Goal: Task Accomplishment & Management: Use online tool/utility

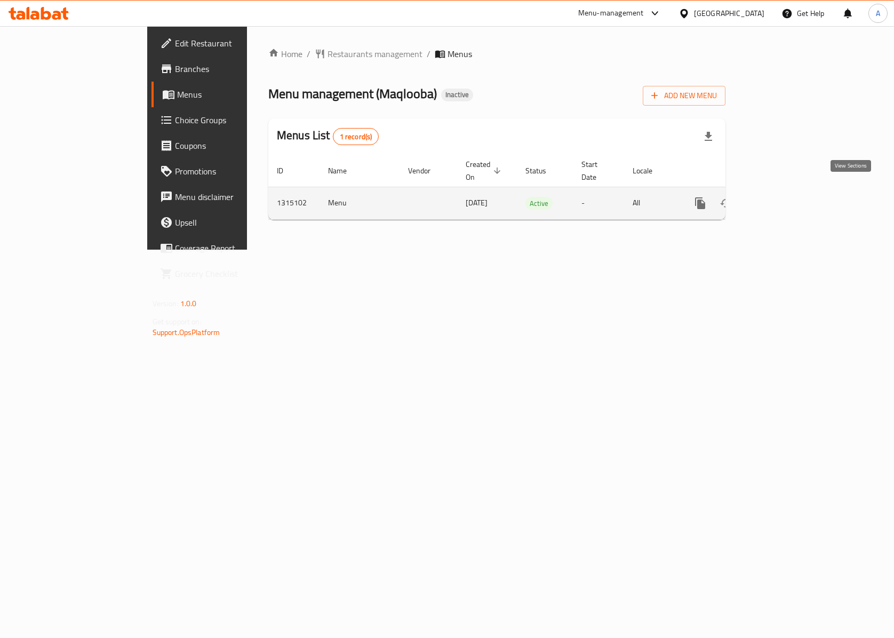
click at [790, 193] on link "enhanced table" at bounding box center [778, 204] width 26 height 26
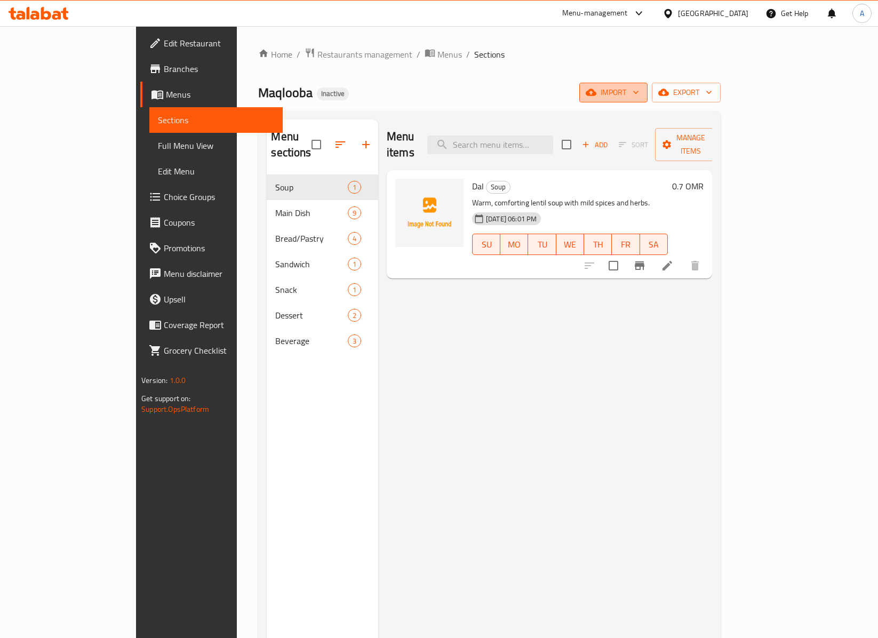
click at [648, 102] on button "import" at bounding box center [614, 93] width 68 height 20
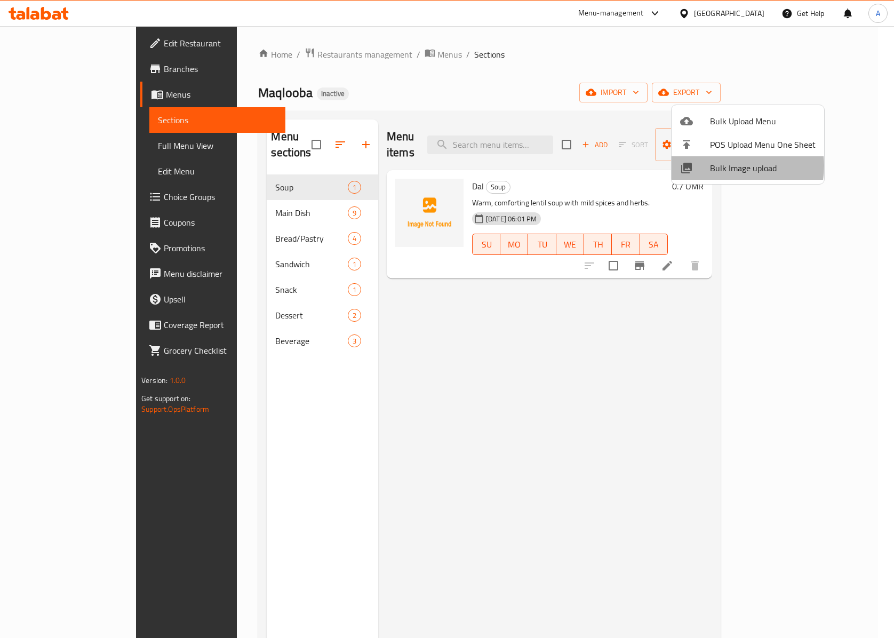
click at [728, 167] on span "Bulk Image upload" at bounding box center [763, 168] width 106 height 13
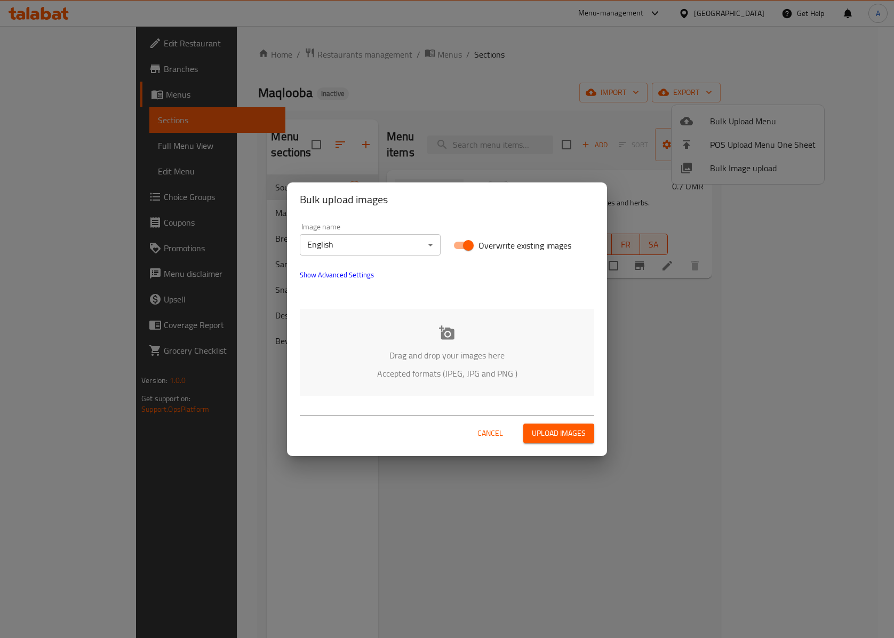
click at [419, 349] on p "Drag and drop your images here" at bounding box center [447, 355] width 263 height 13
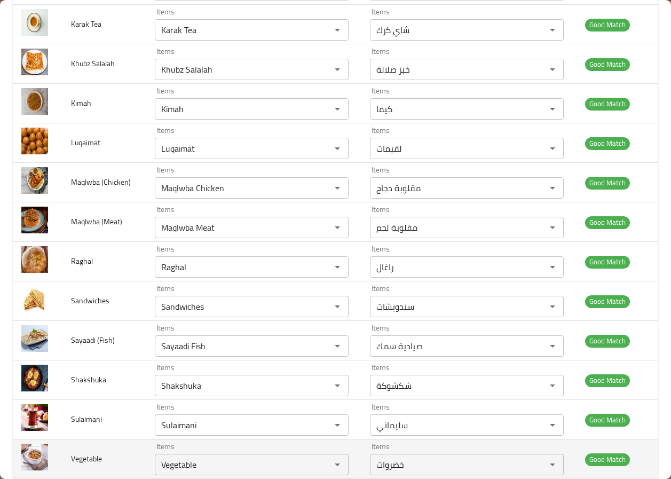
scroll to position [422, 0]
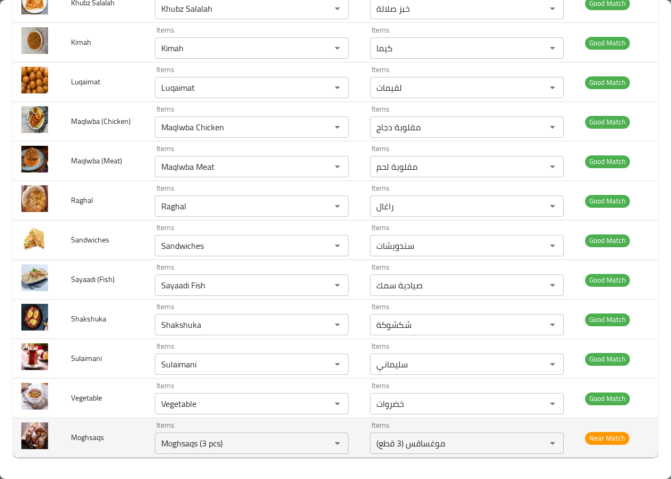
click at [117, 428] on td "Moghsaqs" at bounding box center [104, 437] width 84 height 39
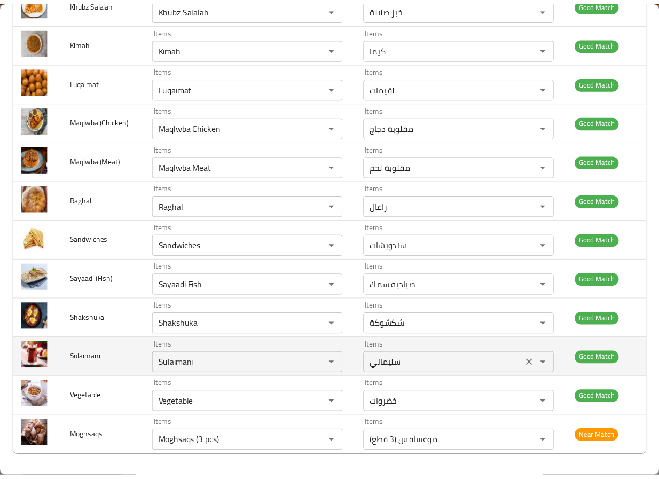
scroll to position [0, 0]
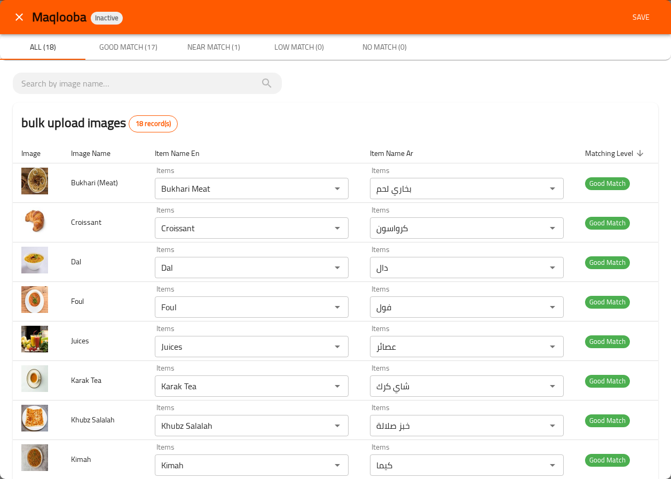
click at [634, 6] on div "Maqlooba Inactive Save" at bounding box center [335, 17] width 671 height 34
click at [633, 11] on span "Save" at bounding box center [641, 17] width 26 height 13
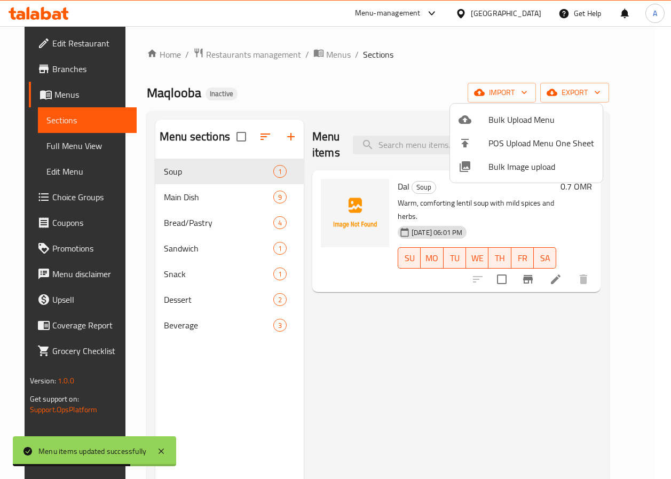
click at [219, 351] on div at bounding box center [335, 239] width 671 height 479
